Goal: Check status: Check status

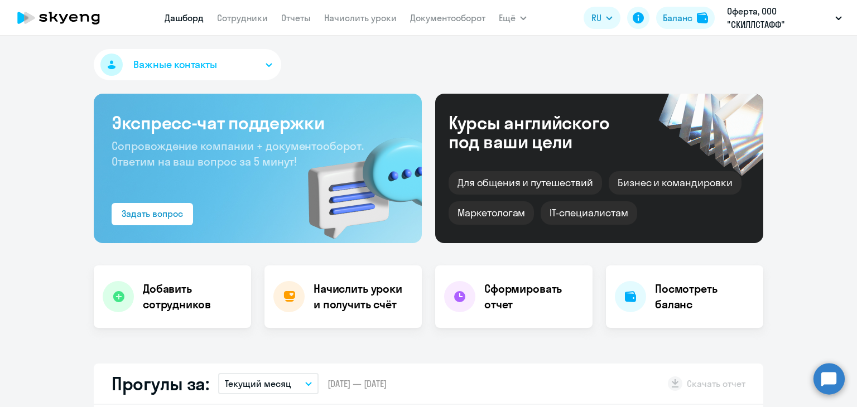
click at [769, 14] on p "Оферта, ООО "СКИЛЛСТАФФ"" at bounding box center [779, 17] width 104 height 27
select select "30"
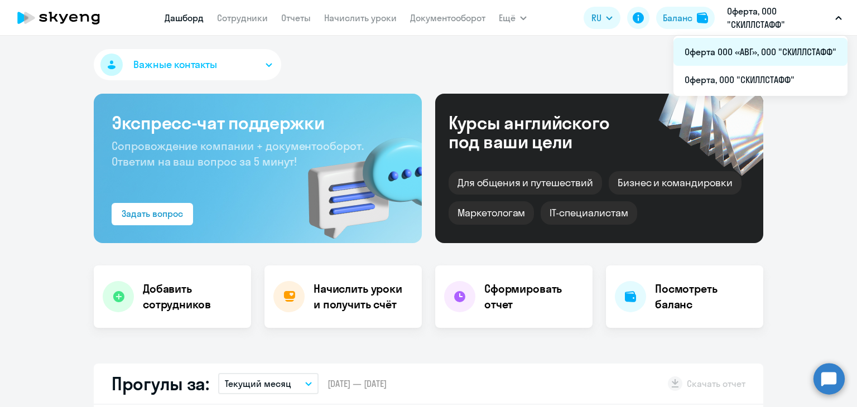
click at [738, 49] on li "Оферта ООО «АВГ», ООО "СКИЛЛСТАФФ"" at bounding box center [760, 52] width 174 height 28
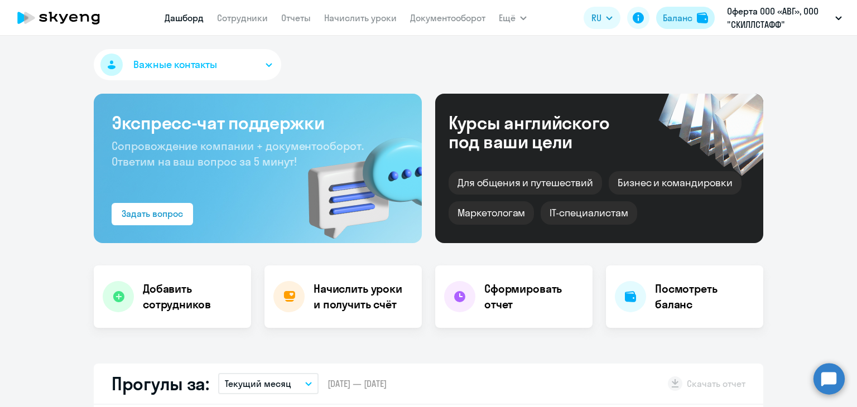
click at [677, 17] on div "Баланс" at bounding box center [678, 17] width 30 height 13
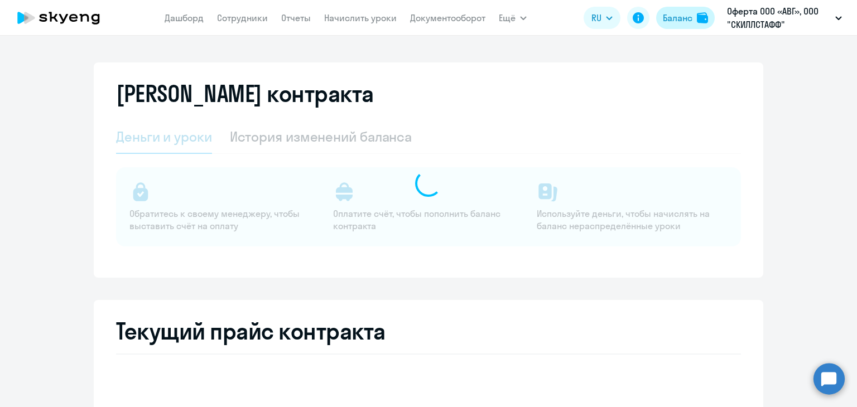
select select "english_adult_not_native_speaker"
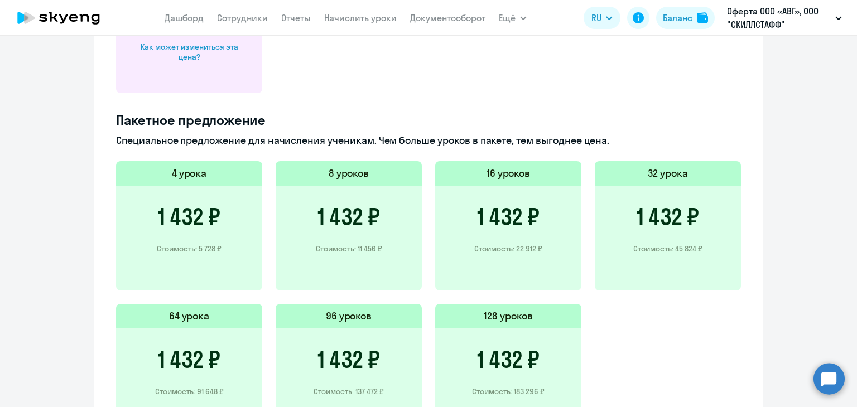
scroll to position [725, 0]
